Goal: Task Accomplishment & Management: Manage account settings

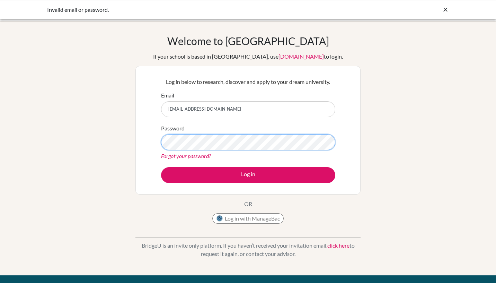
click at [161, 167] on button "Log in" at bounding box center [248, 175] width 174 height 16
click at [279, 56] on link "[DOMAIN_NAME]" at bounding box center [301, 56] width 45 height 7
